Goal: Information Seeking & Learning: Learn about a topic

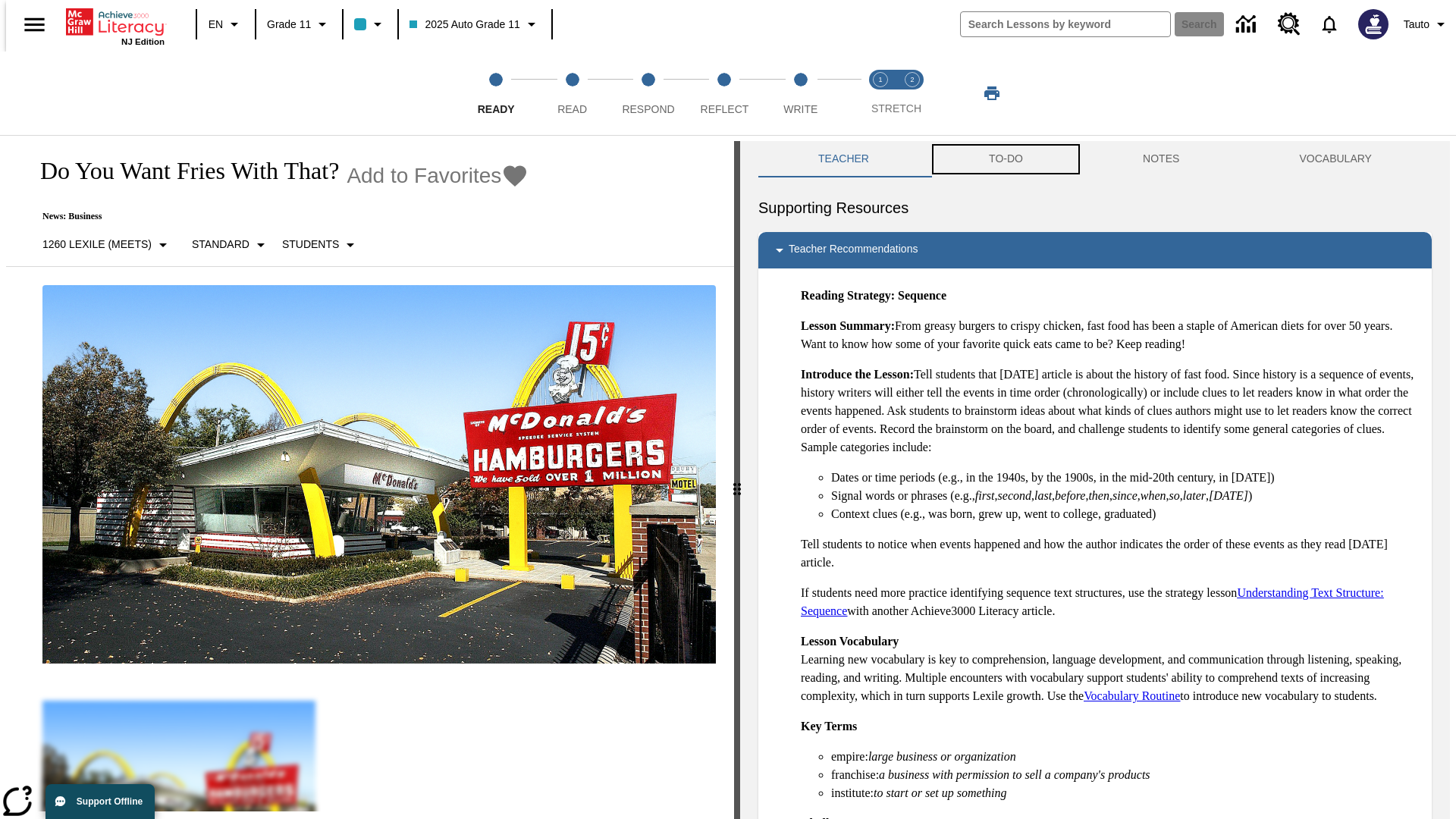
click at [1005, 159] on button "TO-DO" at bounding box center [1005, 159] width 154 height 36
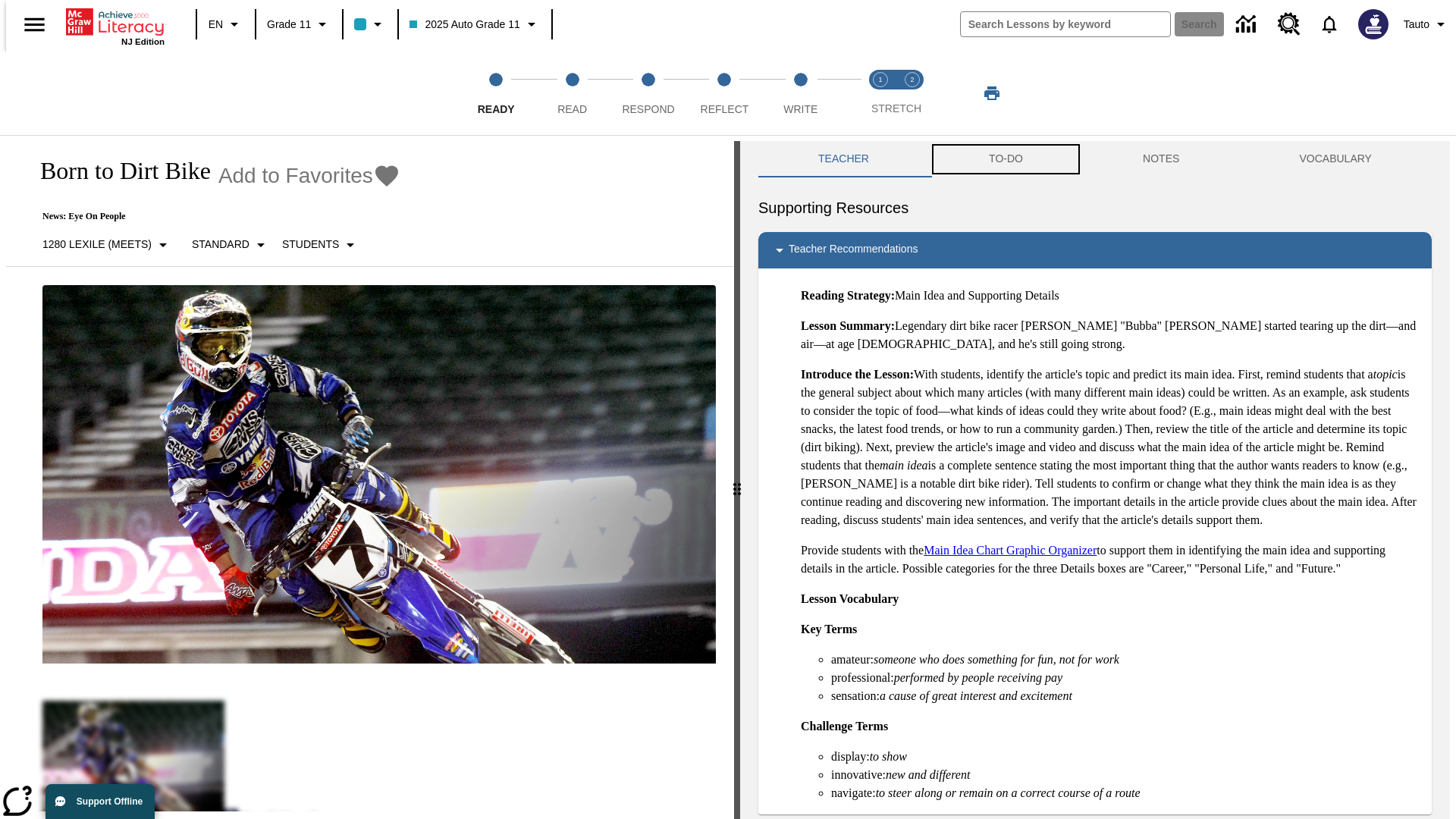
click at [1005, 159] on button "TO-DO" at bounding box center [1005, 159] width 154 height 36
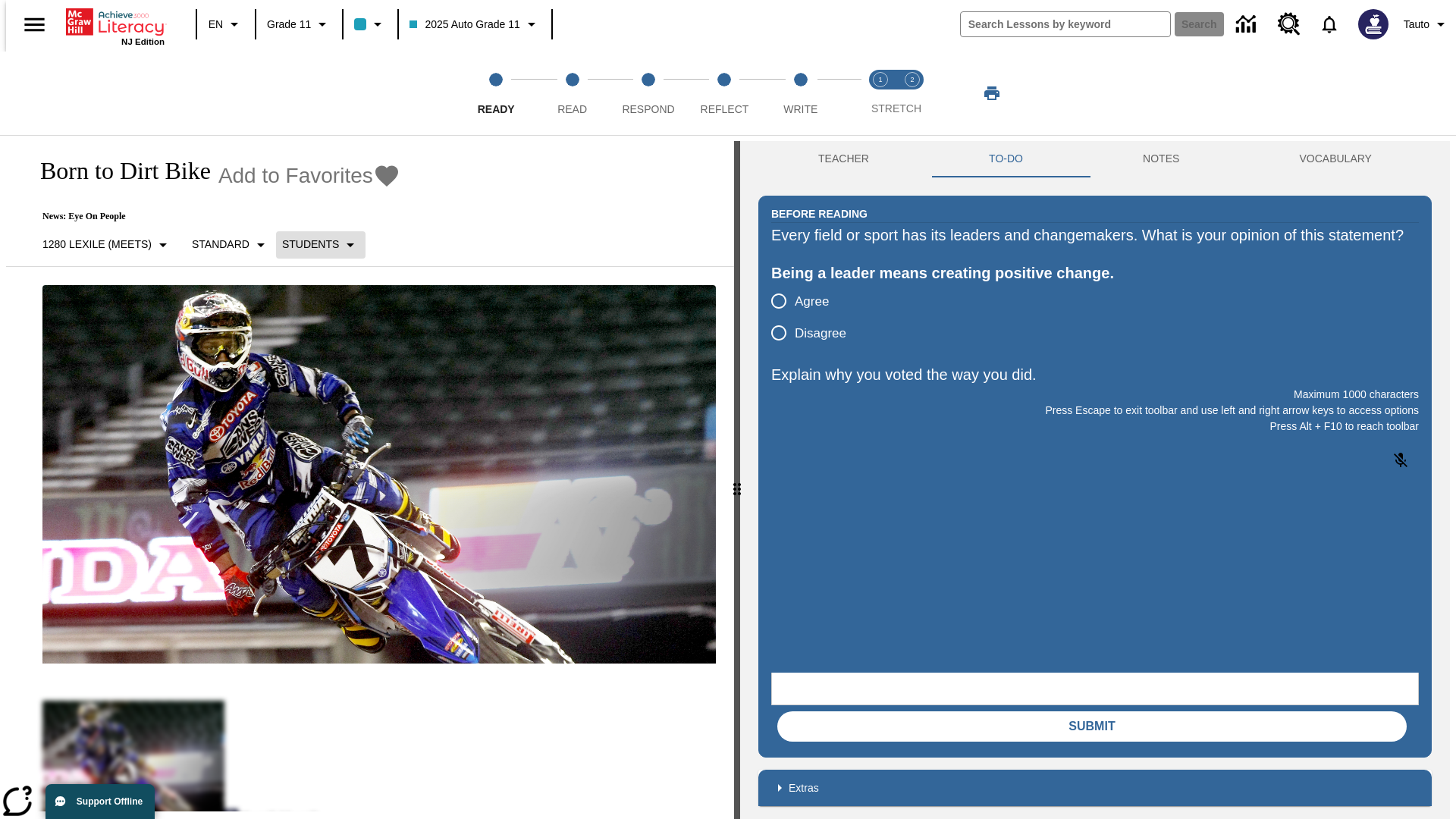
click at [311, 244] on p "Students" at bounding box center [310, 245] width 57 height 16
